Goal: Ask a question

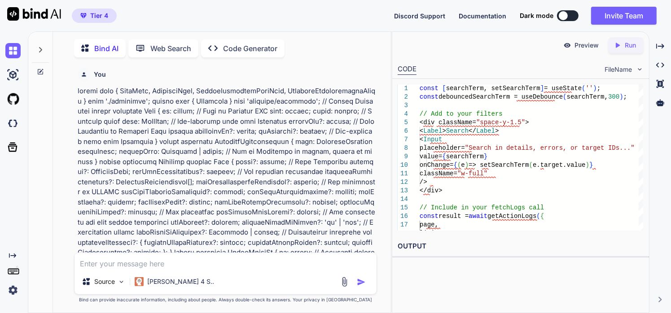
scroll to position [49970, 0]
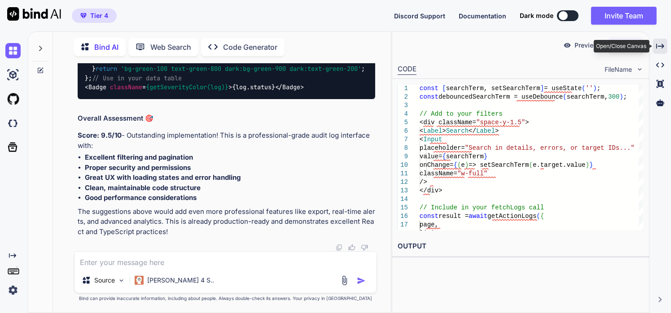
click at [658, 46] on icon "Created with Pixso." at bounding box center [660, 46] width 8 height 8
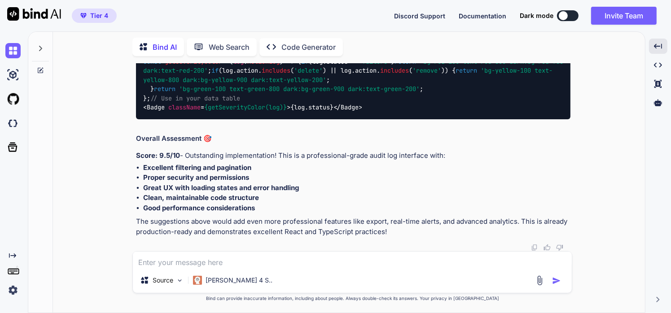
scroll to position [42793, 0]
type textarea "x"
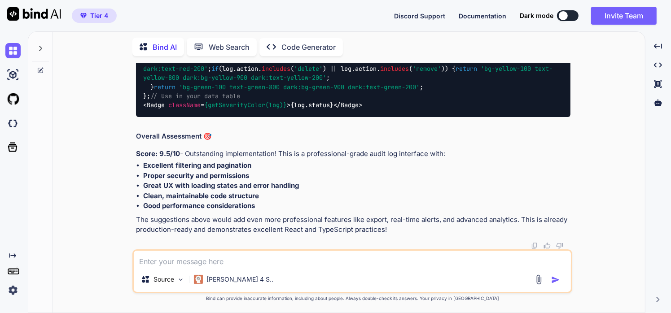
scroll to position [13971, 0]
click at [40, 46] on icon at bounding box center [40, 48] width 3 height 5
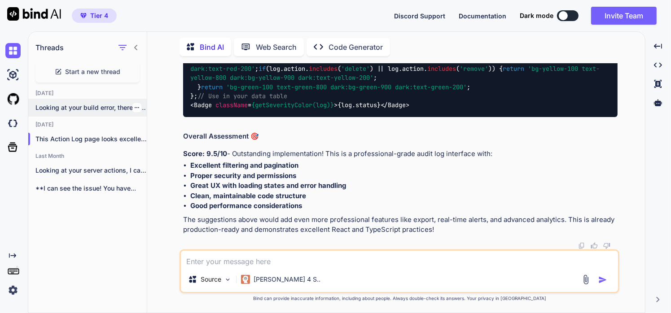
click at [84, 110] on p "Looking at your build error, there's a..." at bounding box center [90, 107] width 111 height 9
type textarea "x"
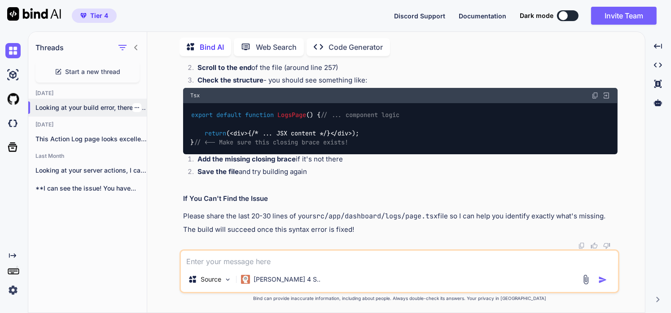
scroll to position [20044, 0]
click at [303, 262] on textarea at bounding box center [399, 259] width 437 height 16
paste textarea ""use client"; import React, { useState, useEffect, useCallback, useMemo } from …"
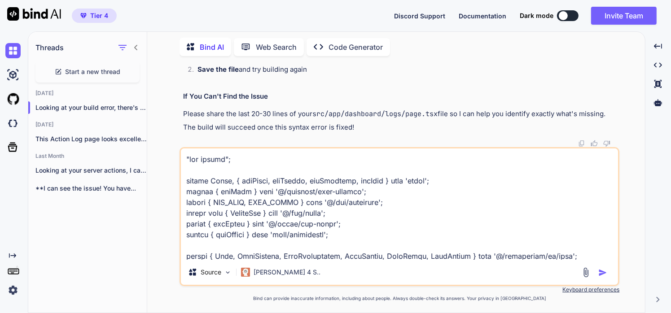
scroll to position [2770, 0]
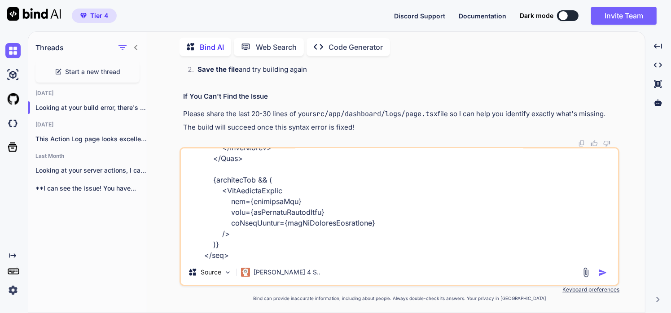
type textarea ""use client"; import React, { useState, useEffect, useCallback, useMemo } from …"
click at [606, 273] on img "button" at bounding box center [603, 272] width 9 height 9
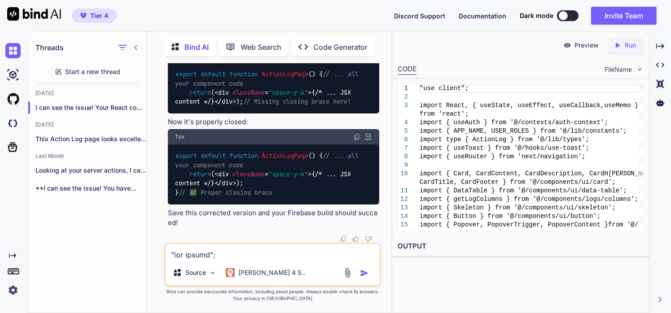
scroll to position [33415, 0]
